Goal: Find specific page/section: Find specific page/section

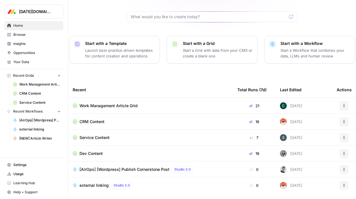
scroll to position [71, 0]
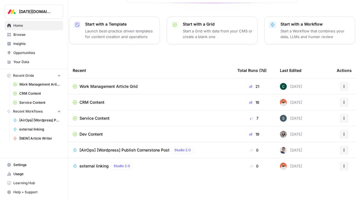
click at [31, 83] on span "Work Management Article Grid" at bounding box center [39, 84] width 41 height 5
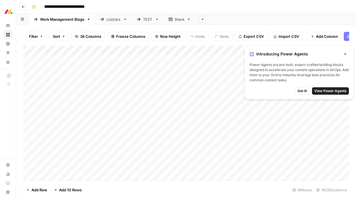
click at [301, 92] on span "Got it!" at bounding box center [302, 90] width 10 height 5
